Goal: Task Accomplishment & Management: Manage account settings

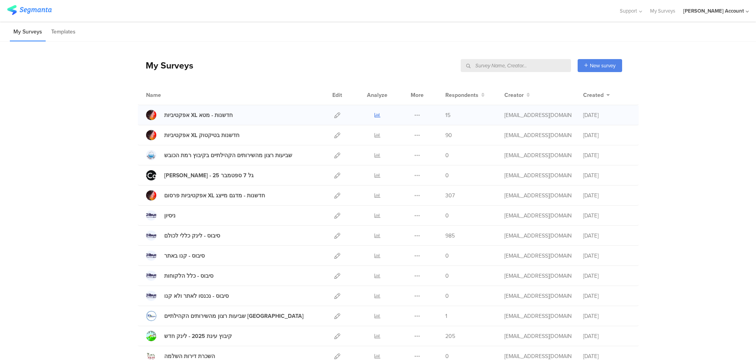
click at [374, 115] on icon at bounding box center [377, 115] width 6 height 6
click at [374, 135] on icon at bounding box center [377, 135] width 6 height 6
click at [374, 194] on icon at bounding box center [377, 196] width 6 height 6
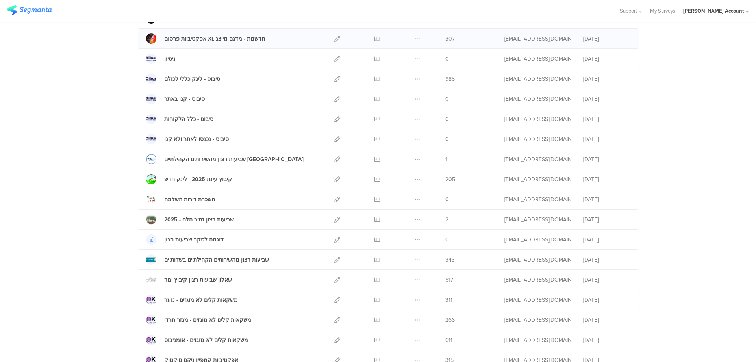
scroll to position [157, 0]
click at [374, 279] on icon at bounding box center [377, 279] width 6 height 6
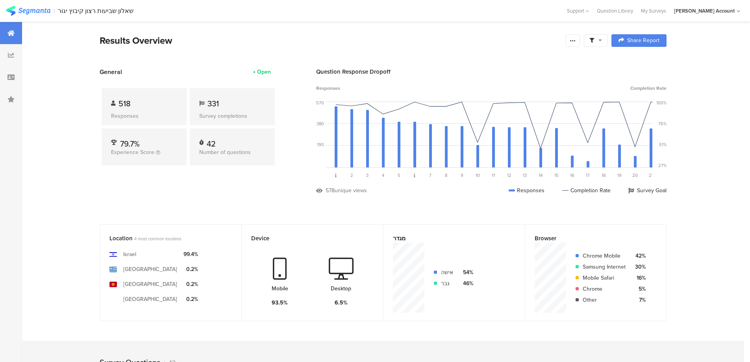
click at [597, 41] on span at bounding box center [595, 40] width 13 height 7
click at [639, 59] on span at bounding box center [636, 62] width 12 height 6
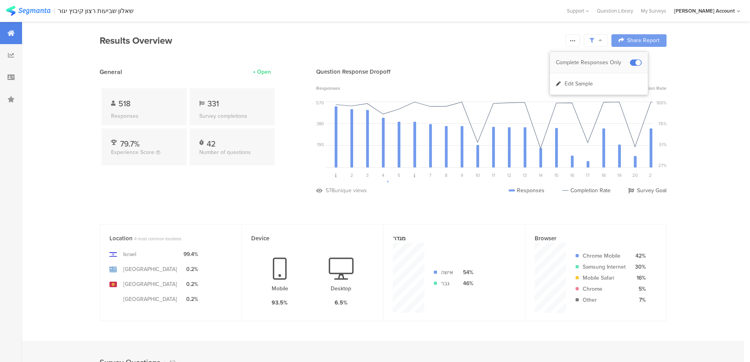
click at [632, 61] on span at bounding box center [636, 62] width 12 height 6
click at [469, 53] on section "Results Overview Confidence Level 95 % Preview survey Edit survey Export Result…" at bounding box center [383, 50] width 630 height 34
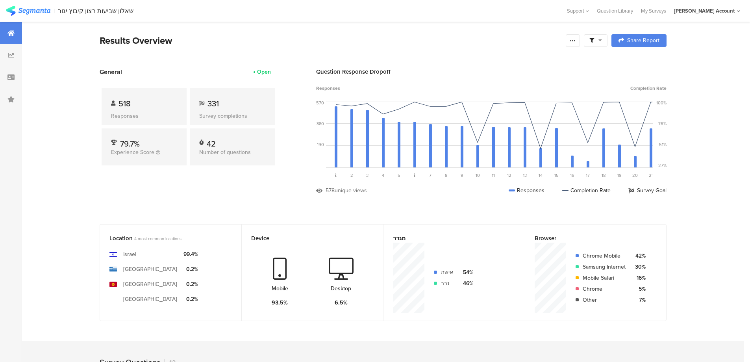
click at [607, 38] on div at bounding box center [596, 40] width 24 height 13
click at [637, 60] on span at bounding box center [636, 62] width 12 height 6
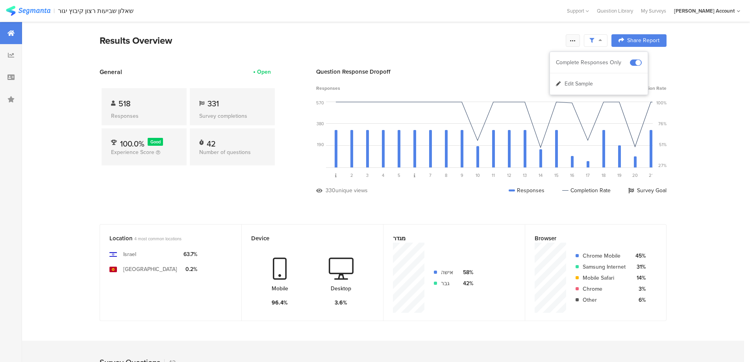
click at [575, 40] on icon at bounding box center [573, 40] width 6 height 6
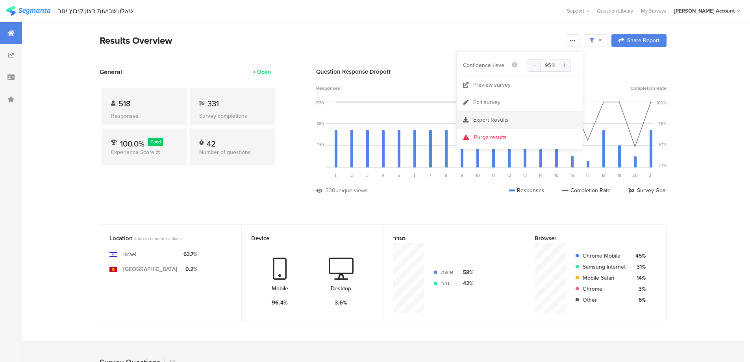
click at [507, 119] on span "Export Results" at bounding box center [490, 120] width 35 height 8
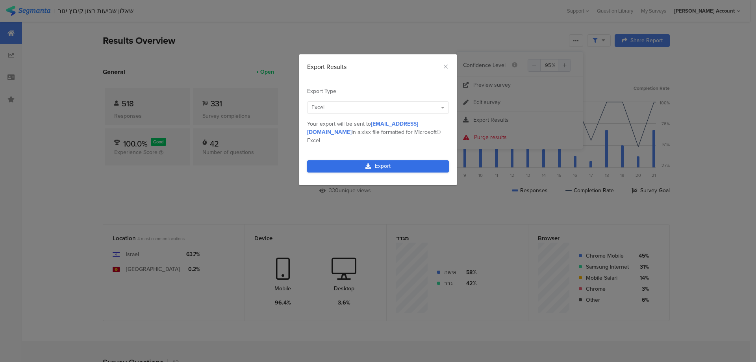
click at [388, 160] on link "Export" at bounding box center [378, 166] width 142 height 12
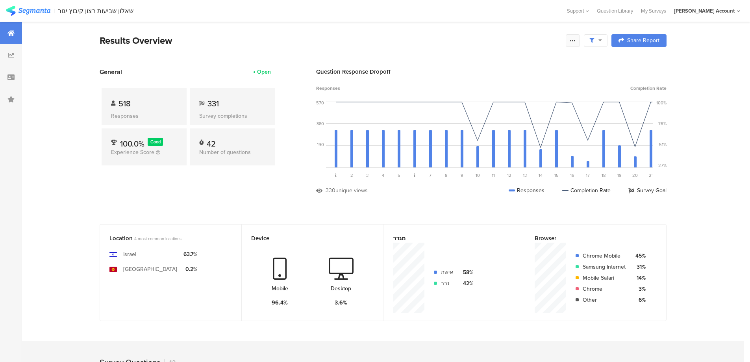
click at [576, 38] on icon at bounding box center [573, 40] width 6 height 6
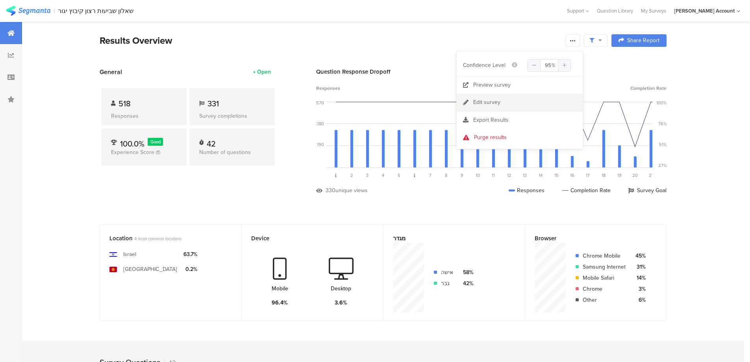
click at [510, 102] on link "Edit survey" at bounding box center [520, 102] width 126 height 17
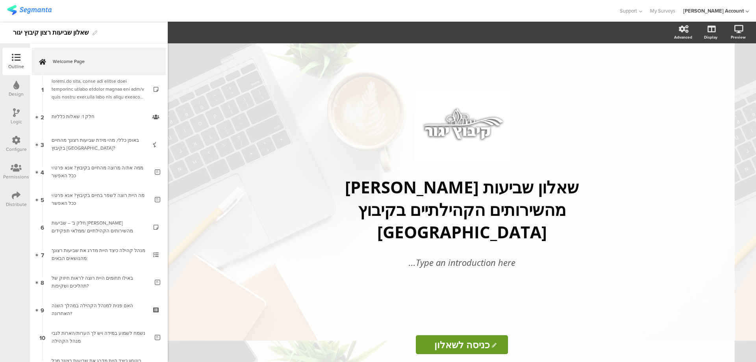
click at [11, 197] on div "Distribute" at bounding box center [16, 199] width 28 height 28
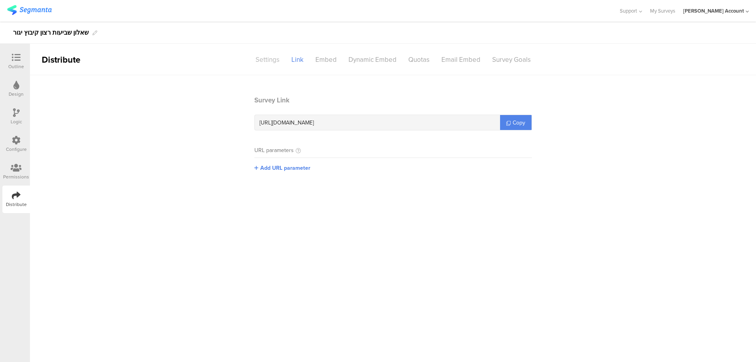
click at [265, 57] on div "Settings" at bounding box center [268, 60] width 36 height 14
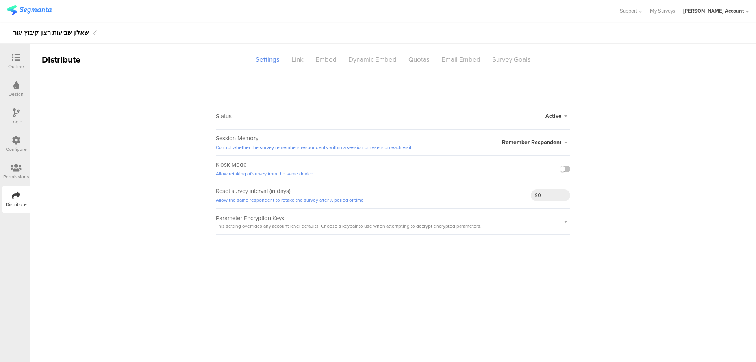
click at [554, 115] on span "Active" at bounding box center [553, 116] width 16 height 8
click at [529, 163] on li "Schedule" at bounding box center [525, 164] width 91 height 16
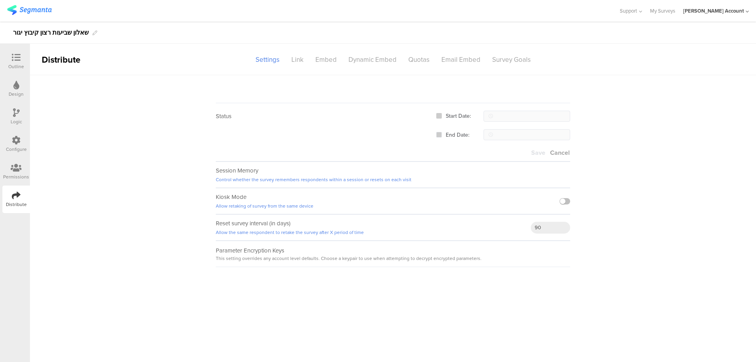
click at [438, 115] on span at bounding box center [439, 116] width 6 height 6
click at [442, 113] on input "Start Date:" at bounding box center [442, 113] width 0 height 0
click at [449, 133] on span "End Date:" at bounding box center [456, 134] width 28 height 7
click at [442, 132] on input "End Date:" at bounding box center [442, 132] width 0 height 0
click at [516, 115] on input "text" at bounding box center [526, 116] width 87 height 11
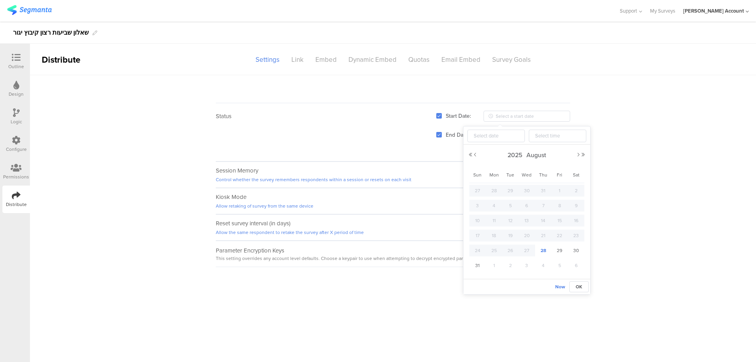
click at [531, 88] on sg-survey-status-editor "Status Active Active Closed Schedule Start Date: End Date: Save Cancel Session …" at bounding box center [393, 171] width 726 height 192
click at [561, 152] on span "Cancel" at bounding box center [560, 152] width 20 height 9
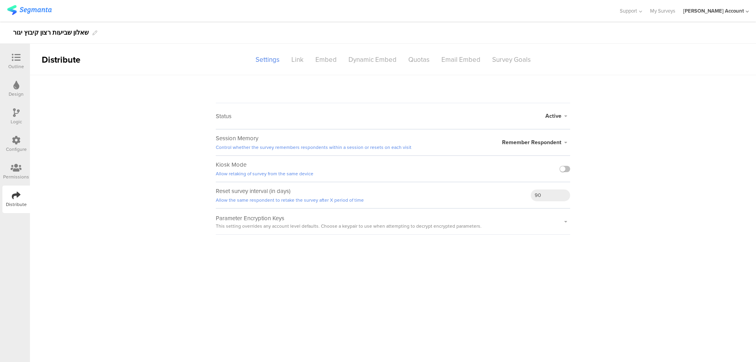
click at [553, 116] on span "Active" at bounding box center [553, 116] width 16 height 8
click at [524, 146] on li "Closed" at bounding box center [525, 147] width 91 height 16
click at [558, 107] on span "Closed" at bounding box center [553, 111] width 18 height 8
